Goal: Book appointment/travel/reservation

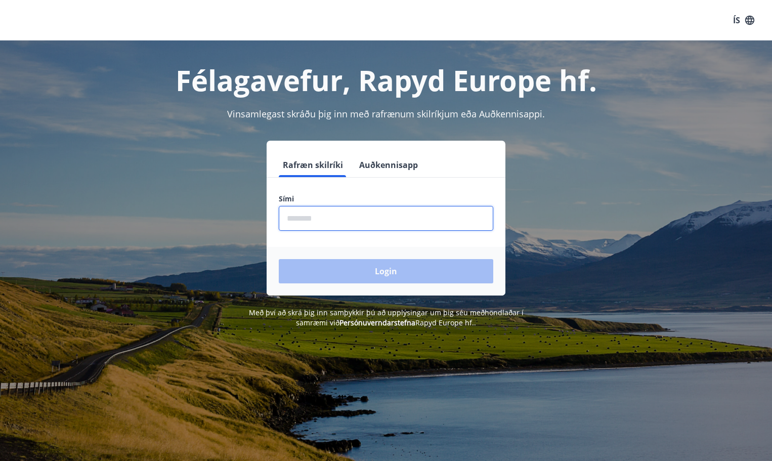
click at [410, 214] on input "phone" at bounding box center [386, 218] width 214 height 25
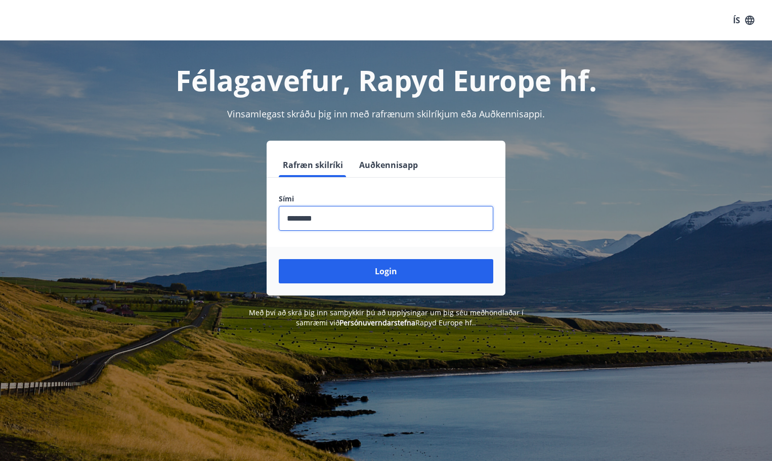
type input "********"
click at [279, 259] on button "Login" at bounding box center [386, 271] width 214 height 24
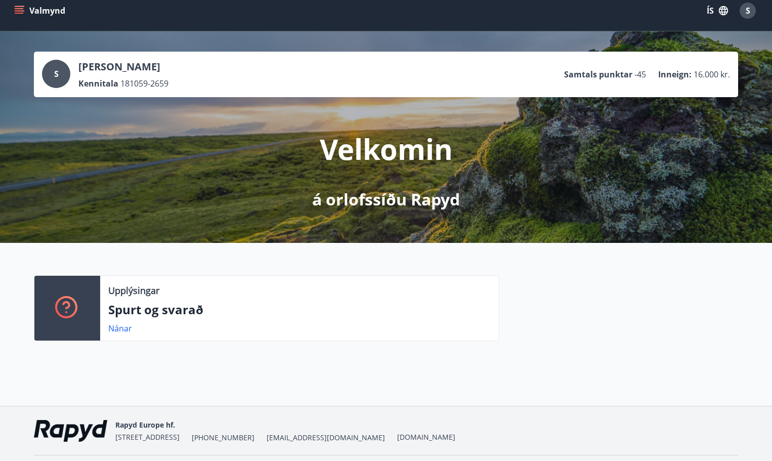
scroll to position [39, 0]
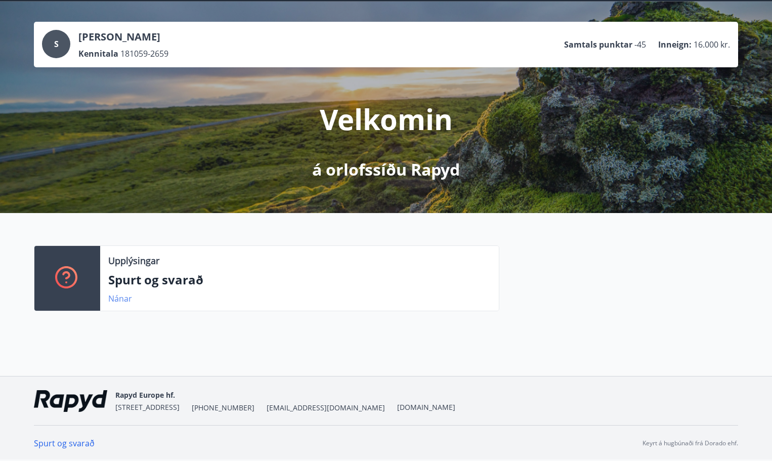
click at [122, 297] on link "Nánar" at bounding box center [120, 298] width 24 height 11
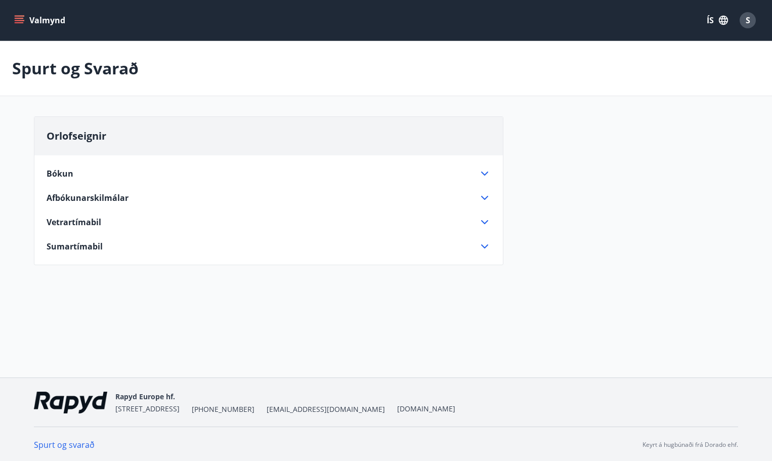
click at [486, 172] on icon at bounding box center [484, 173] width 12 height 12
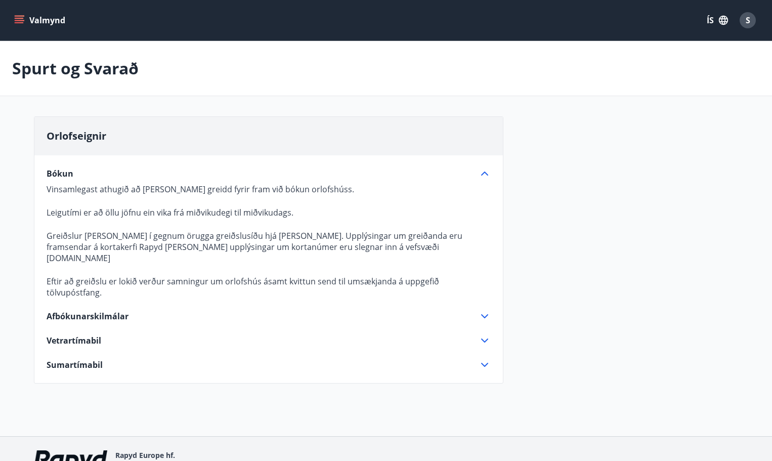
click at [485, 310] on icon at bounding box center [484, 316] width 12 height 12
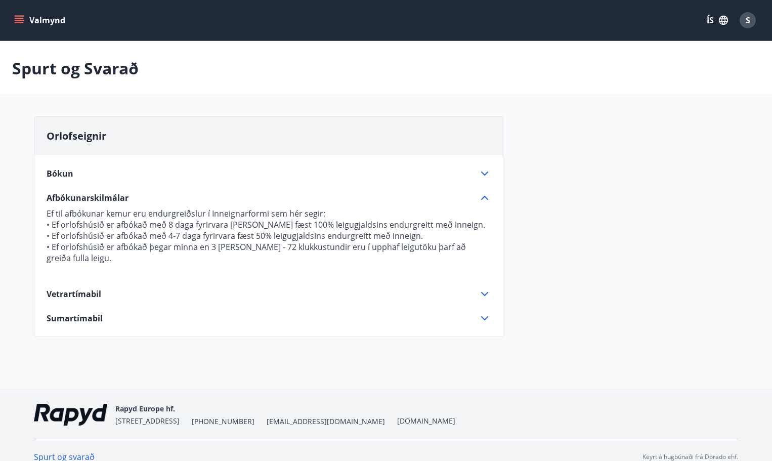
click at [483, 171] on icon at bounding box center [484, 173] width 12 height 12
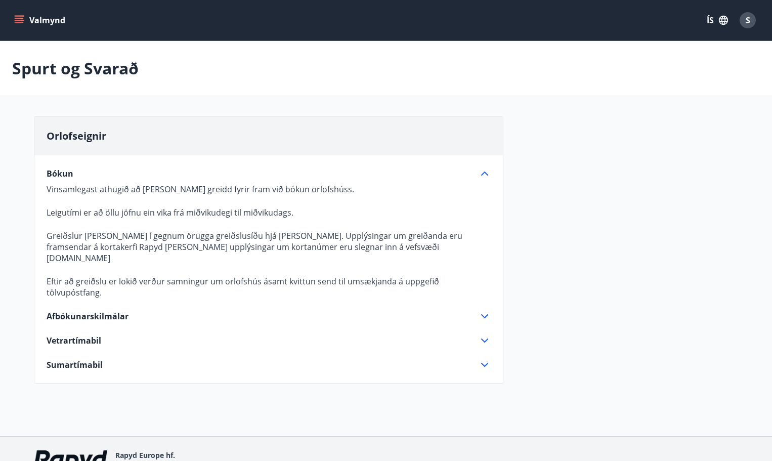
click at [480, 359] on icon at bounding box center [484, 365] width 12 height 12
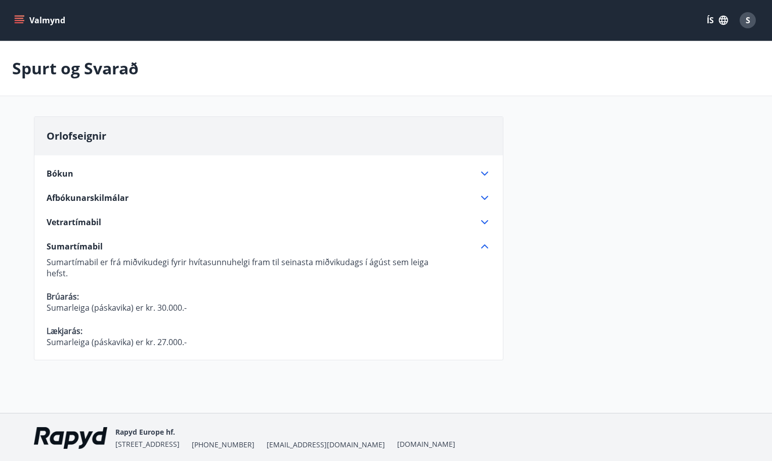
click at [41, 17] on button "Valmynd" at bounding box center [40, 20] width 57 height 18
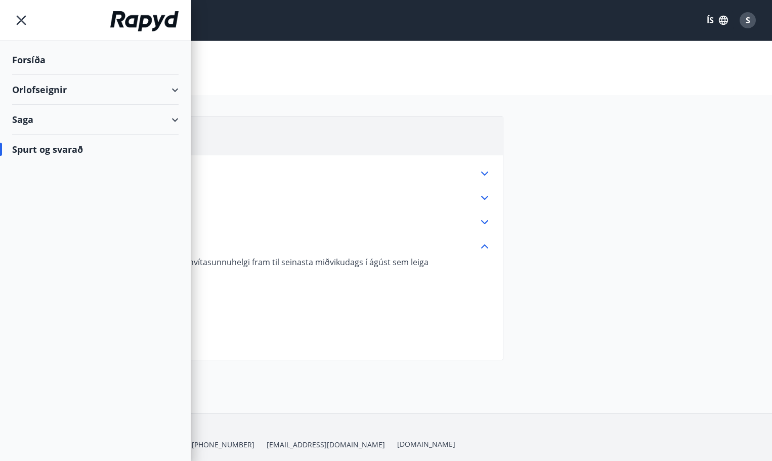
click at [51, 90] on div "Orlofseignir" at bounding box center [95, 90] width 166 height 30
click at [53, 138] on div "Bókunardagatal" at bounding box center [95, 136] width 150 height 21
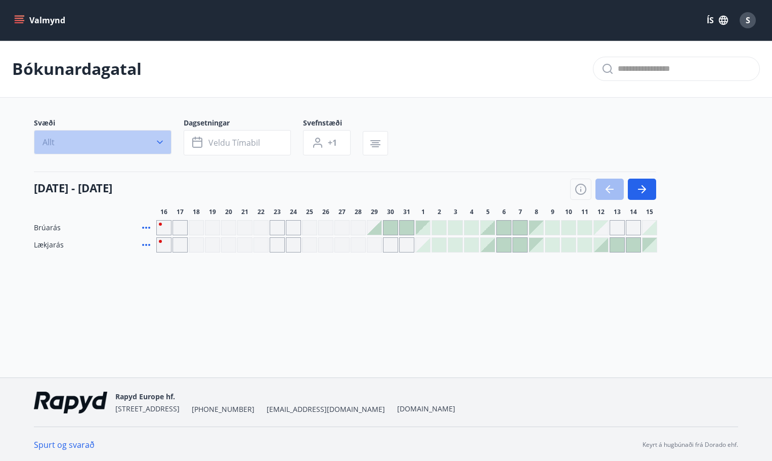
click at [162, 145] on icon "button" at bounding box center [160, 142] width 10 height 10
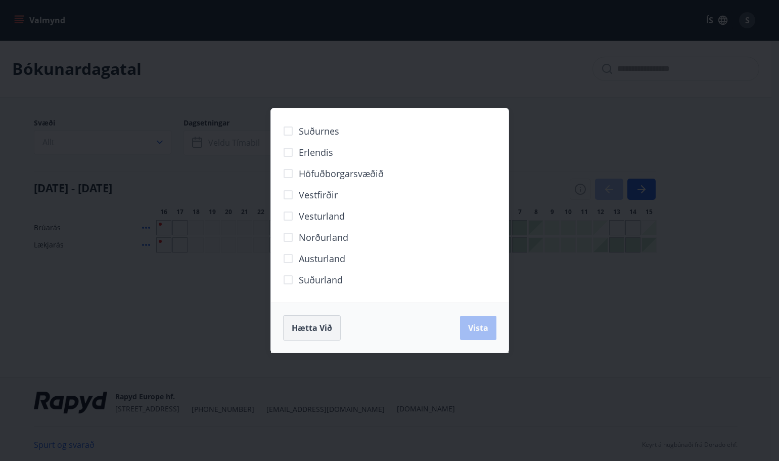
click at [318, 326] on span "Hætta við" at bounding box center [312, 327] width 40 height 11
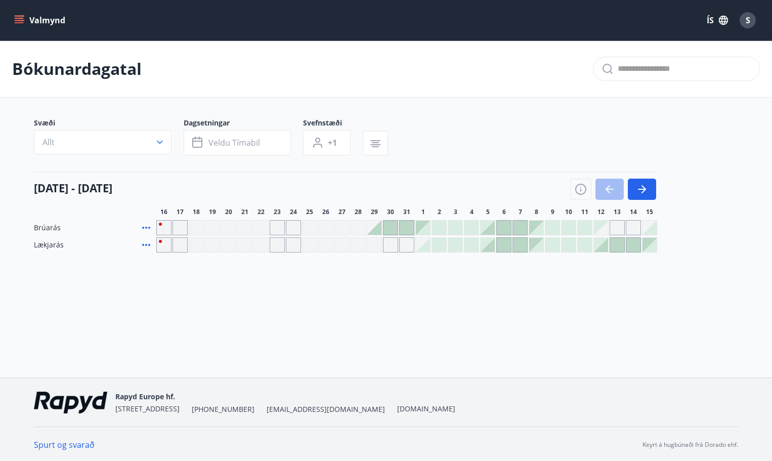
scroll to position [2, 0]
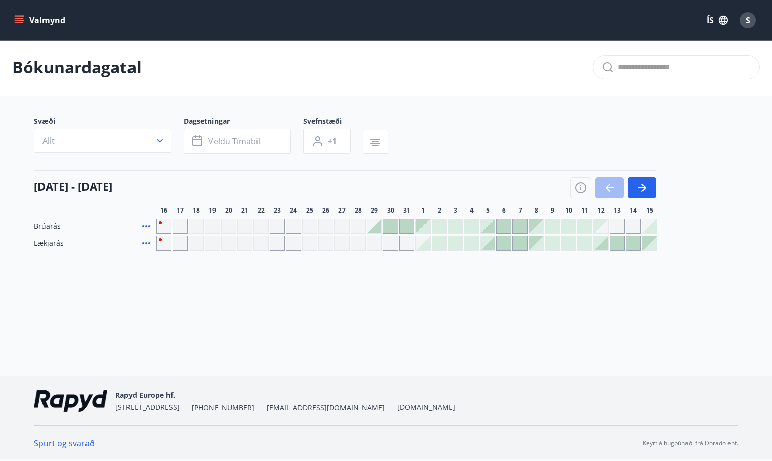
click at [341, 243] on div "Gráir dagar eru ekki bókanlegir" at bounding box center [341, 243] width 15 height 15
click at [425, 307] on div "Valmynd ÍS S Bókunardagatal Svæði Allt Dagsetningar Veldu tímabil Svefnstæði +1…" at bounding box center [386, 186] width 772 height 377
click at [640, 186] on icon "button" at bounding box center [642, 188] width 12 height 12
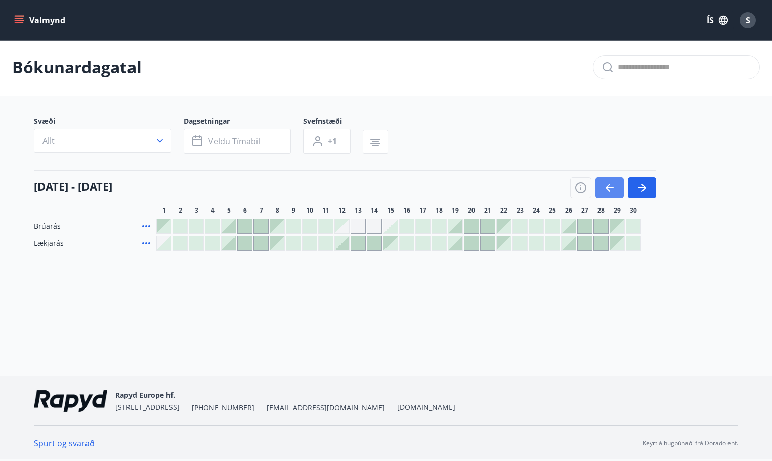
click at [608, 189] on icon "button" at bounding box center [609, 188] width 12 height 12
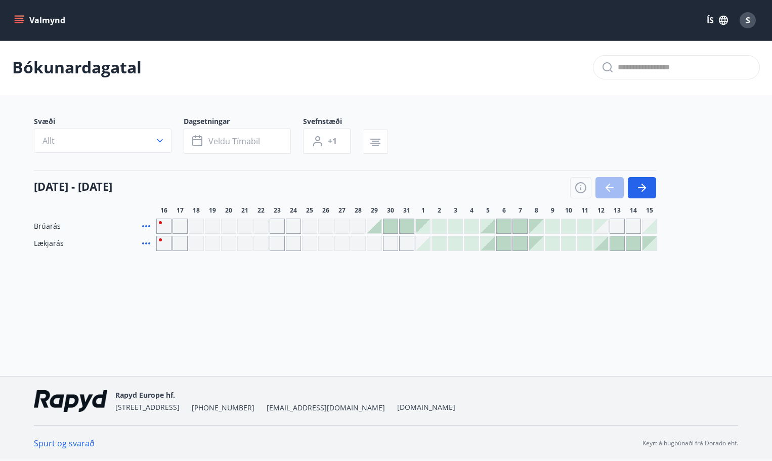
click at [490, 246] on div at bounding box center [488, 243] width 14 height 14
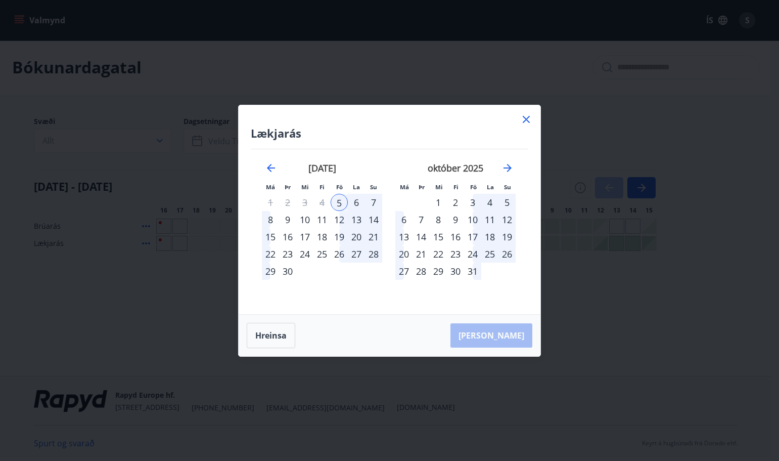
click at [340, 198] on div "5" at bounding box center [339, 202] width 17 height 17
click at [358, 200] on div "6" at bounding box center [356, 202] width 17 height 17
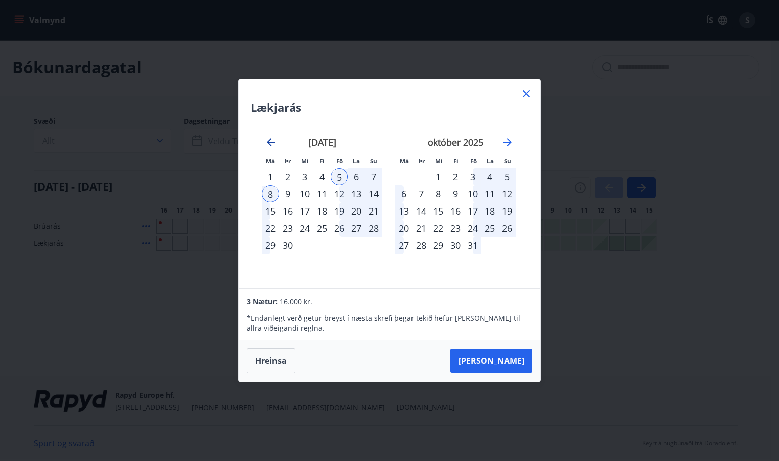
click at [270, 138] on icon "Move backward to switch to the previous month." at bounding box center [271, 142] width 12 height 12
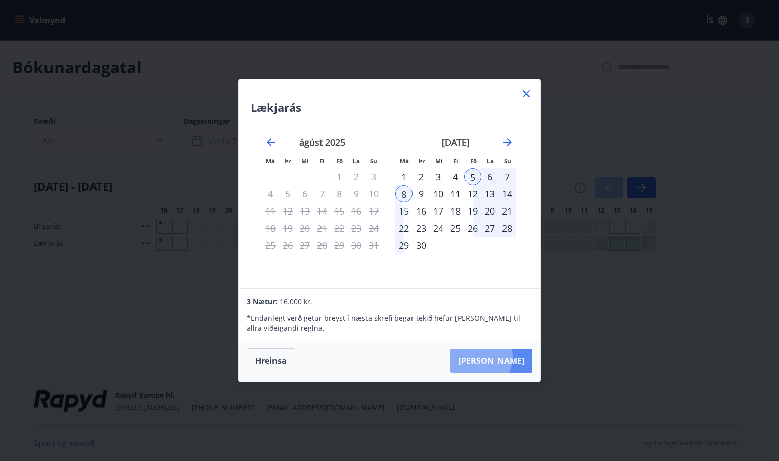
click at [511, 357] on button "[PERSON_NAME]" at bounding box center [492, 360] width 82 height 24
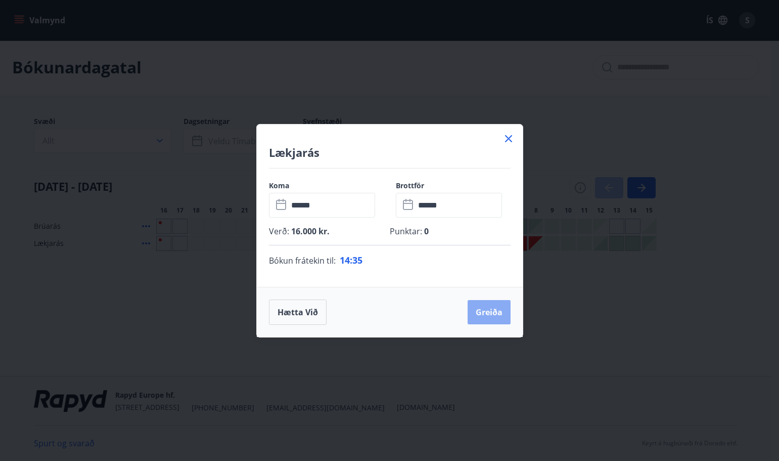
click at [486, 313] on button "Greiða" at bounding box center [489, 312] width 43 height 24
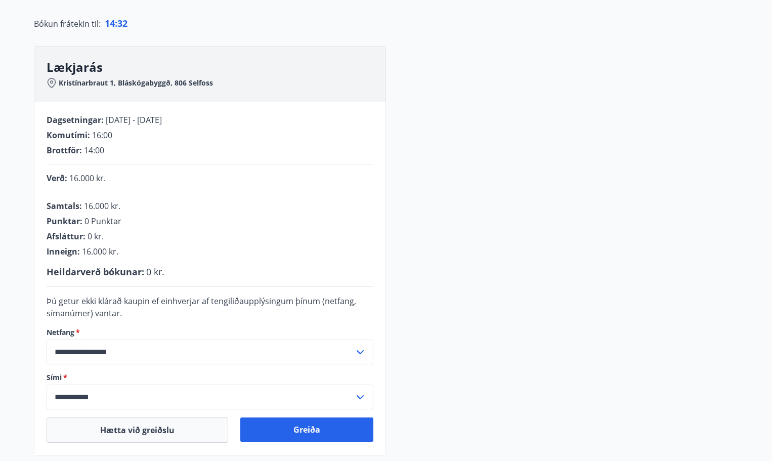
scroll to position [204, 0]
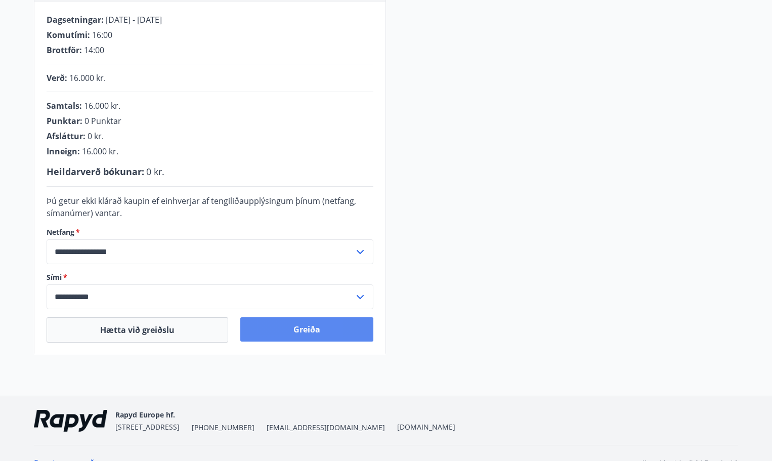
click at [310, 328] on button "Greiða" at bounding box center [306, 329] width 133 height 24
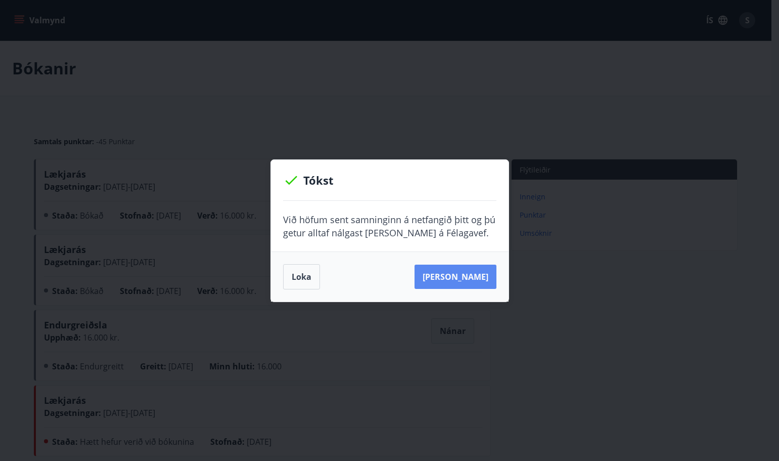
click at [460, 276] on button "[PERSON_NAME]" at bounding box center [456, 277] width 82 height 24
